Goal: Task Accomplishment & Management: Complete application form

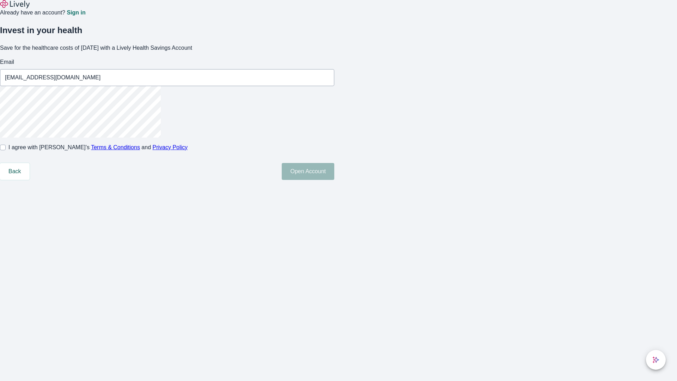
click at [6, 150] on input "I agree with Lively’s Terms & Conditions and Privacy Policy" at bounding box center [3, 148] width 6 height 6
checkbox input "true"
click at [334, 180] on button "Open Account" at bounding box center [308, 171] width 53 height 17
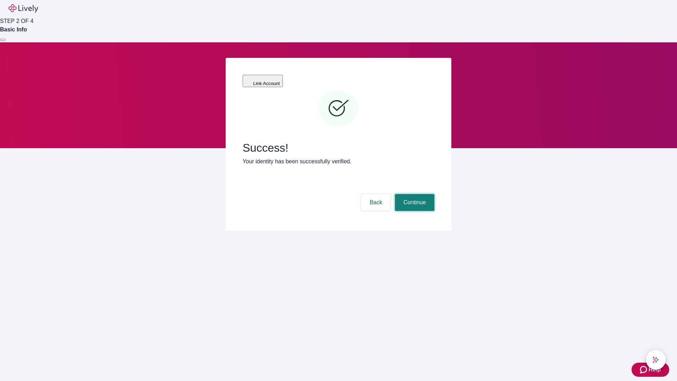
click at [414, 194] on button "Continue" at bounding box center [415, 202] width 40 height 17
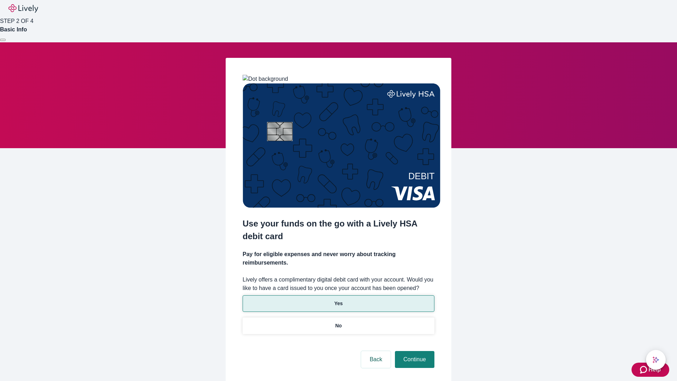
click at [338, 300] on p "Yes" at bounding box center [338, 303] width 8 height 7
click at [414, 351] on button "Continue" at bounding box center [415, 359] width 40 height 17
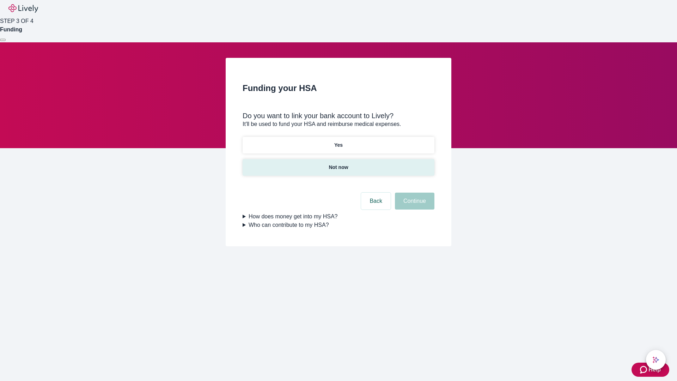
click at [338, 164] on p "Not now" at bounding box center [338, 167] width 19 height 7
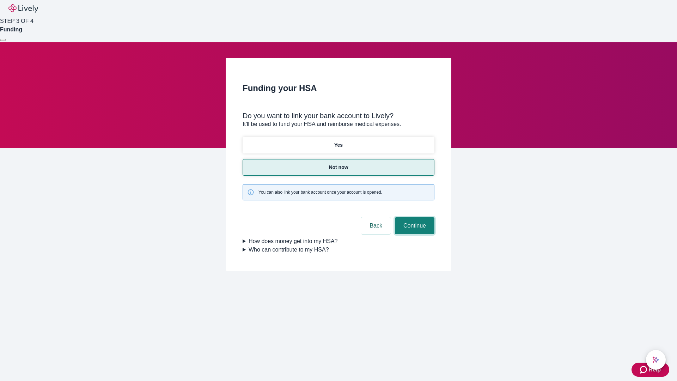
click at [414, 217] on button "Continue" at bounding box center [415, 225] width 40 height 17
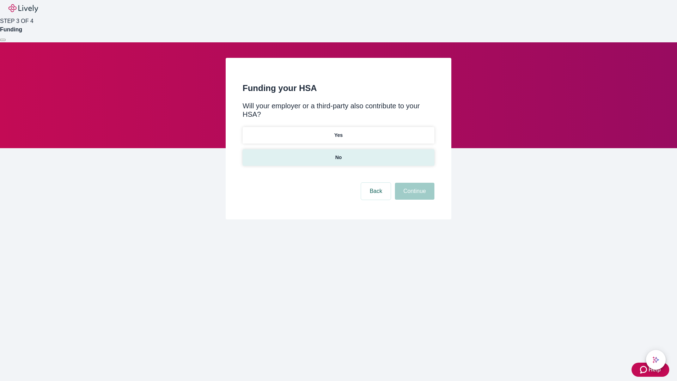
click at [338, 154] on p "No" at bounding box center [339, 157] width 7 height 7
click at [414, 183] on button "Continue" at bounding box center [415, 191] width 40 height 17
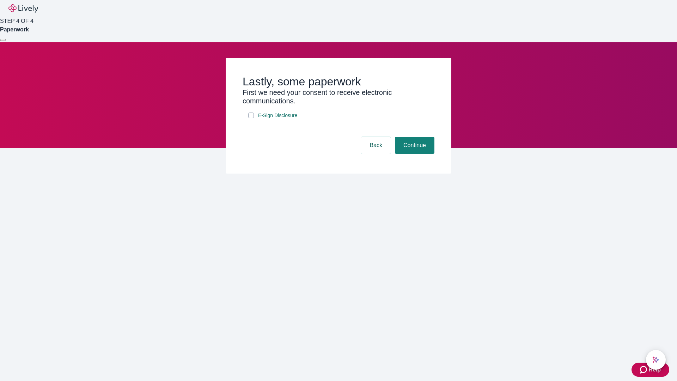
click at [251, 118] on input "E-Sign Disclosure" at bounding box center [251, 116] width 6 height 6
checkbox input "true"
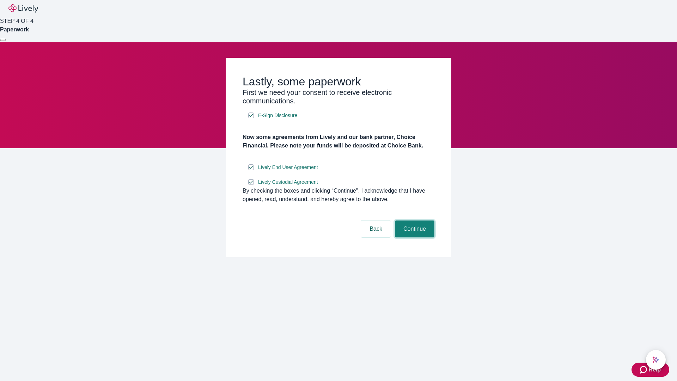
click at [414, 237] on button "Continue" at bounding box center [415, 228] width 40 height 17
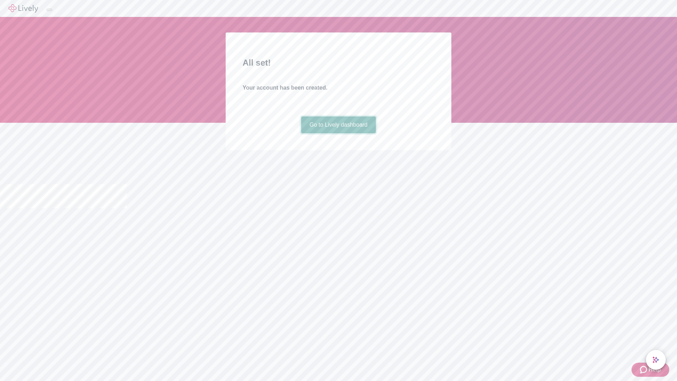
click at [338, 133] on link "Go to Lively dashboard" at bounding box center [338, 124] width 75 height 17
